Goal: Information Seeking & Learning: Learn about a topic

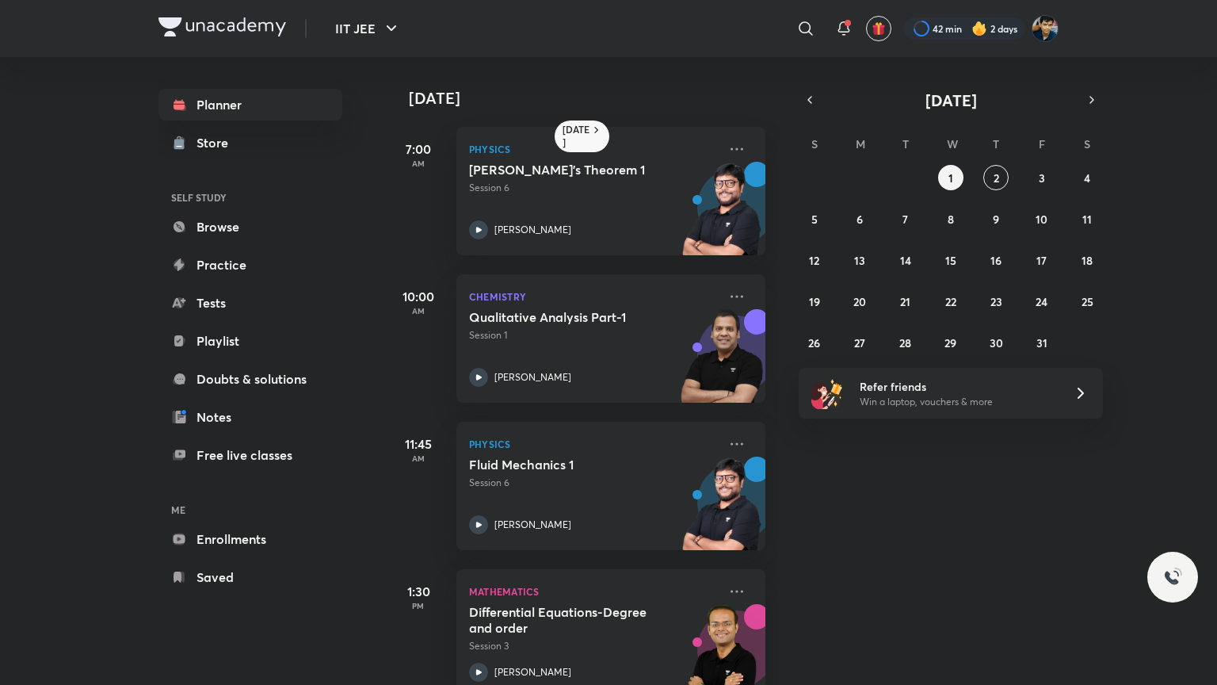
scroll to position [332, 0]
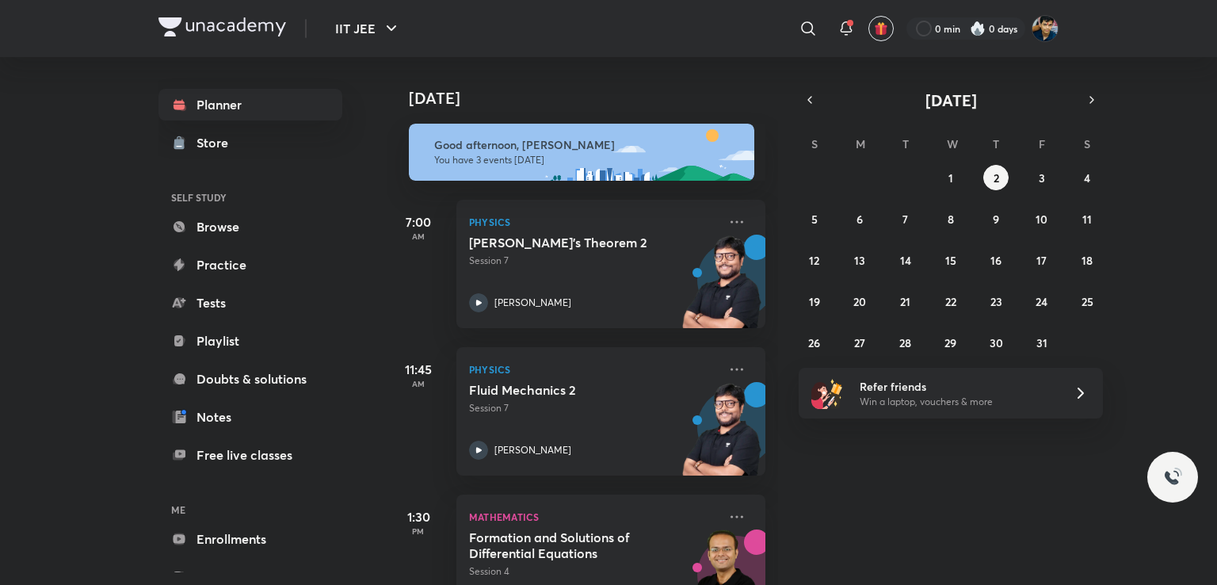
scroll to position [63, 0]
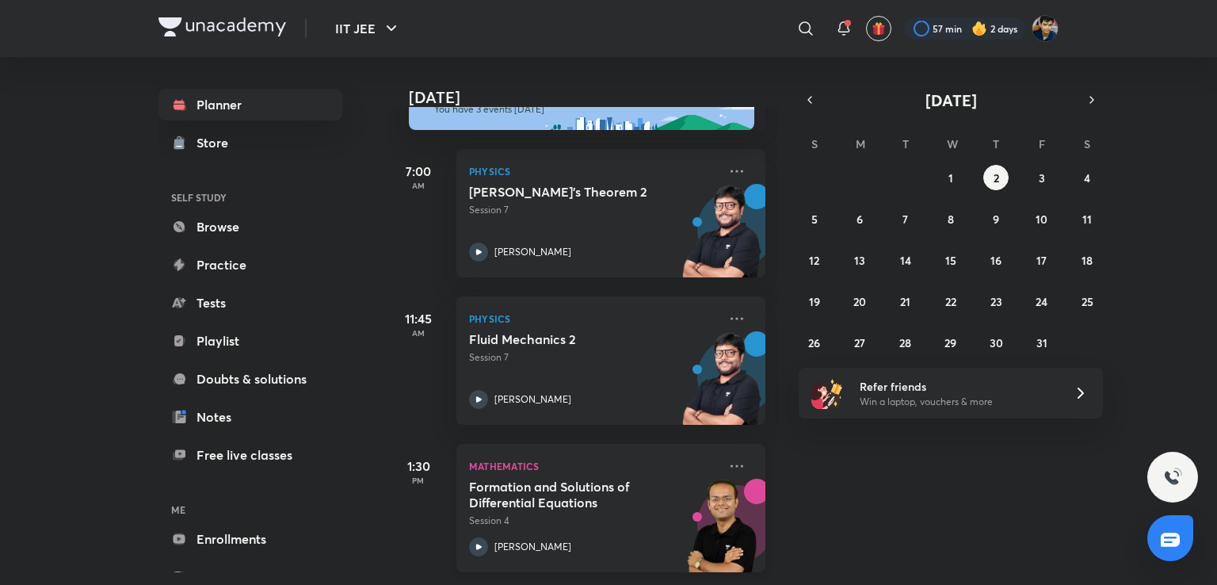
click at [565, 483] on h5 "Formation and Solutions of Differential Equations" at bounding box center [567, 495] width 197 height 32
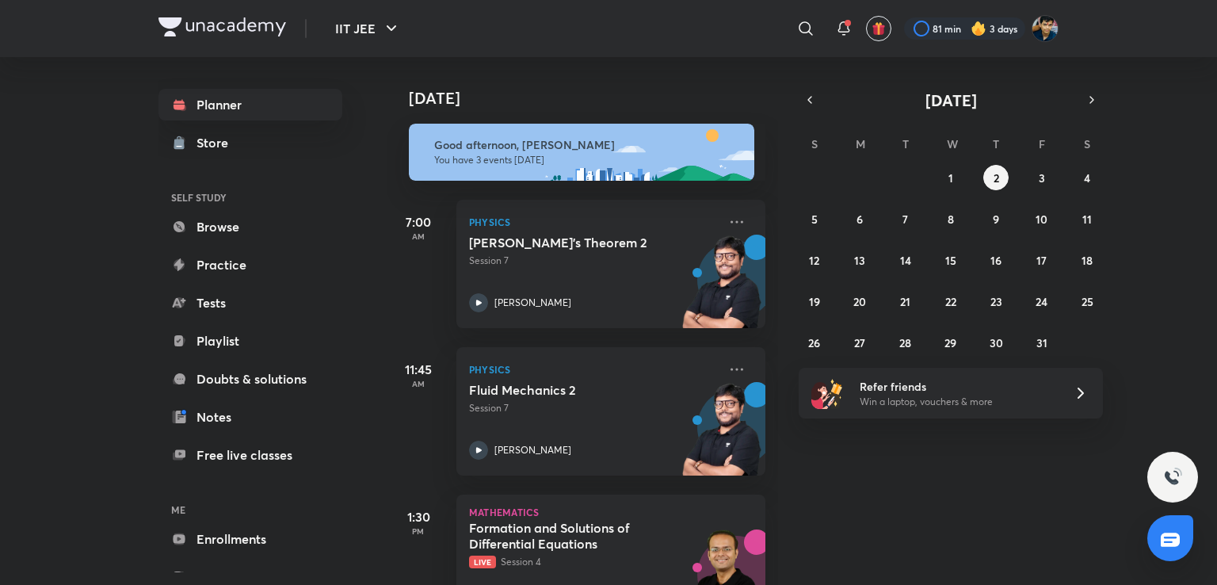
scroll to position [63, 0]
